Goal: Task Accomplishment & Management: Manage account settings

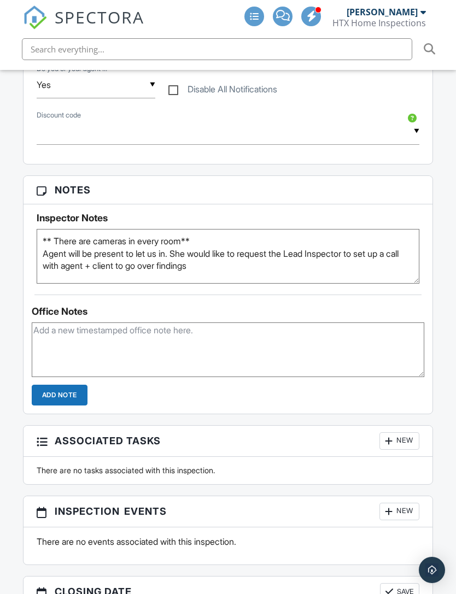
scroll to position [841, 0]
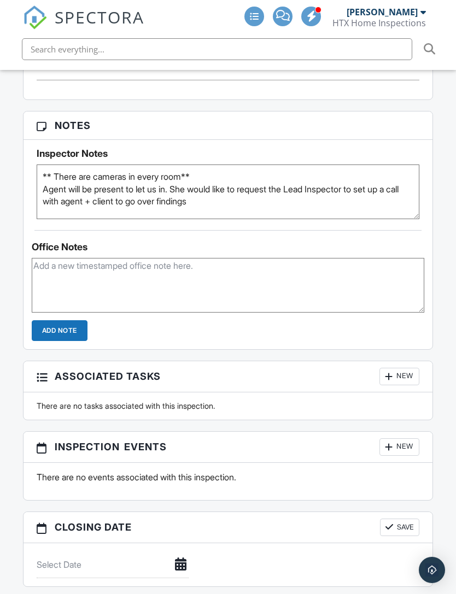
click at [60, 258] on textarea at bounding box center [228, 285] width 393 height 55
type textarea "S"
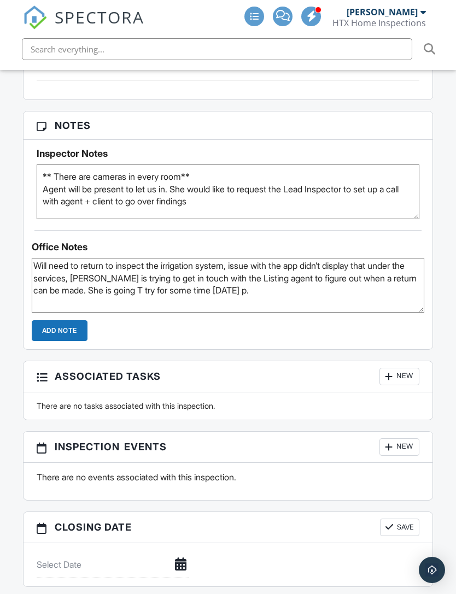
click at [177, 272] on textarea "Will need to return to inspect the irrigation system, issue with the app didn’t…" at bounding box center [228, 285] width 393 height 55
click at [293, 264] on textarea "Will need to return to inspect the irrigation system, issue with the app didn’t…" at bounding box center [228, 285] width 393 height 55
click at [108, 258] on textarea "Will need to return to inspect the irrigation system, issue with the app didn’t…" at bounding box center [228, 285] width 393 height 55
click at [345, 273] on textarea "Will need to return to inspect the irrigation system, issue with the app didn’t…" at bounding box center [228, 285] width 393 height 55
type textarea "Will need to return to inspect the irrigation system, issue with the app didn’t…"
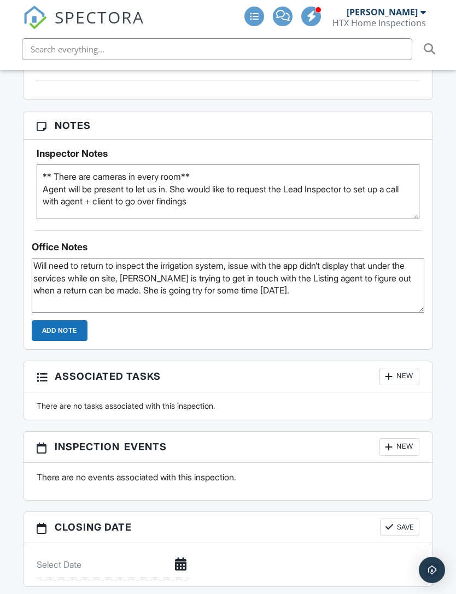
click at [56, 320] on input "Add Note" at bounding box center [60, 330] width 56 height 21
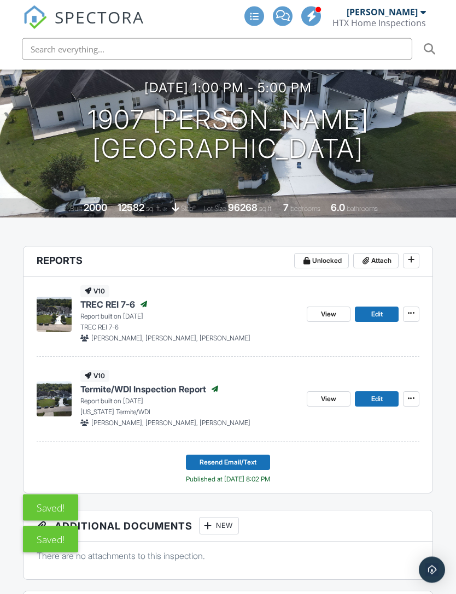
scroll to position [0, 0]
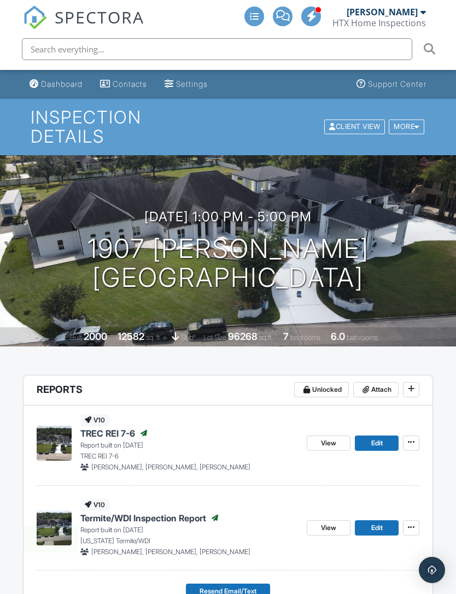
click at [50, 86] on div "Dashboard" at bounding box center [62, 83] width 42 height 9
